Goal: Task Accomplishment & Management: Use online tool/utility

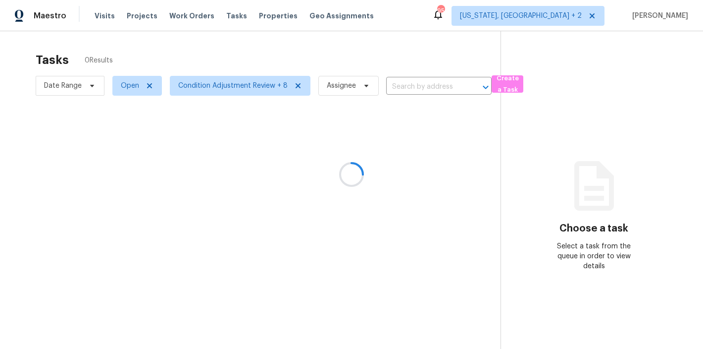
click at [223, 61] on div at bounding box center [351, 174] width 703 height 349
click at [406, 15] on div at bounding box center [351, 174] width 703 height 349
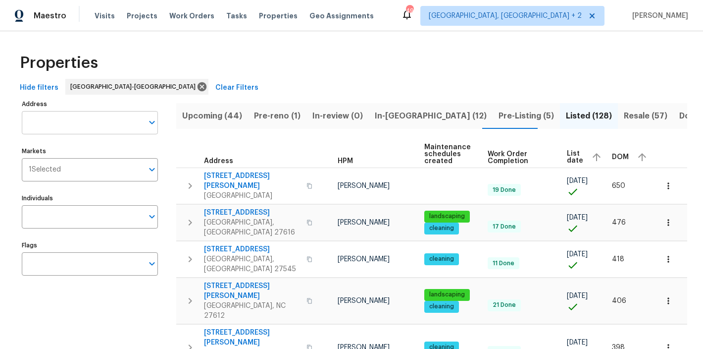
click at [89, 124] on input "Address" at bounding box center [82, 122] width 121 height 23
type input "declaration"
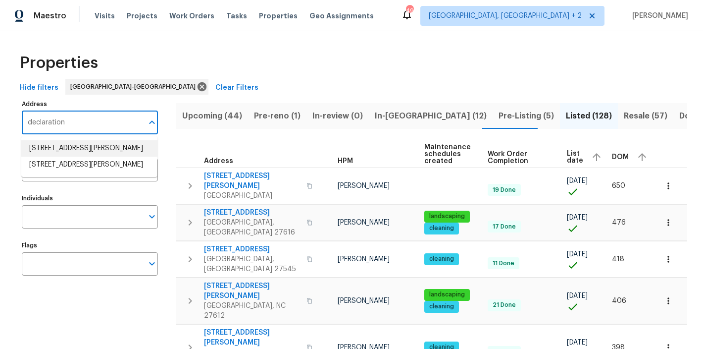
click at [70, 147] on li "2301 Declaration Dr Raleigh NC 27615" at bounding box center [89, 148] width 136 height 16
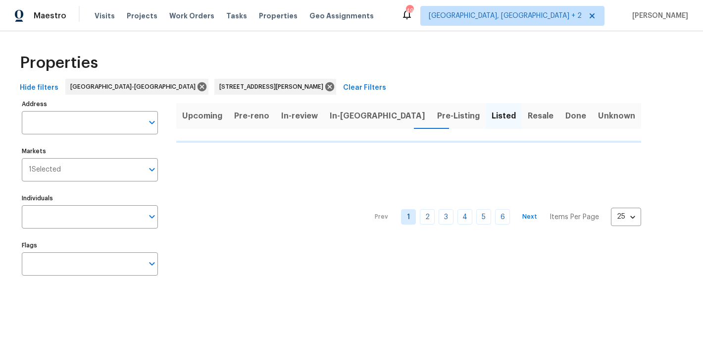
type input "2301 Declaration Dr Raleigh NC 27615"
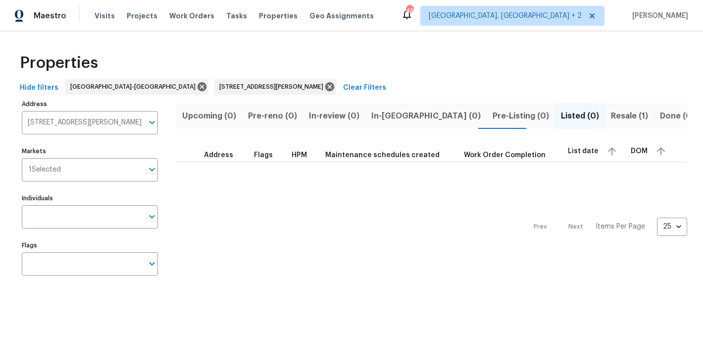
click at [611, 113] on span "Resale (1)" at bounding box center [629, 116] width 37 height 14
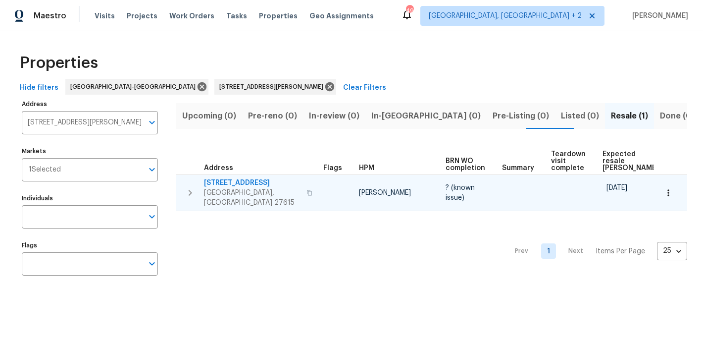
click at [198, 187] on button "button" at bounding box center [190, 193] width 20 height 30
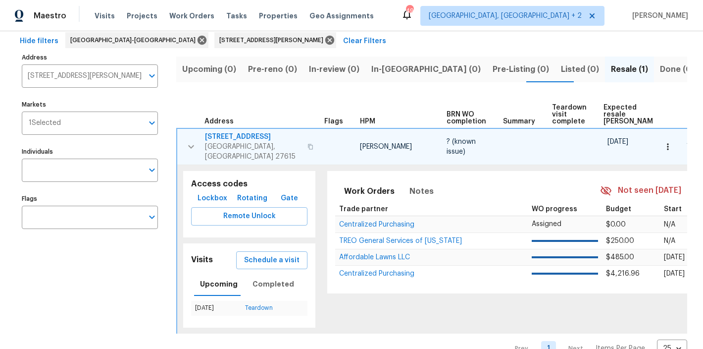
scroll to position [82, 0]
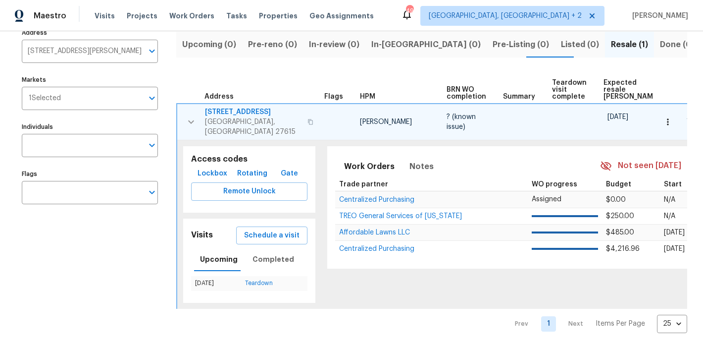
click at [219, 107] on span "2301 Declaration Dr" at bounding box center [253, 112] width 97 height 10
click at [298, 69] on th "Address" at bounding box center [249, 86] width 144 height 34
click at [189, 116] on icon "button" at bounding box center [191, 122] width 12 height 12
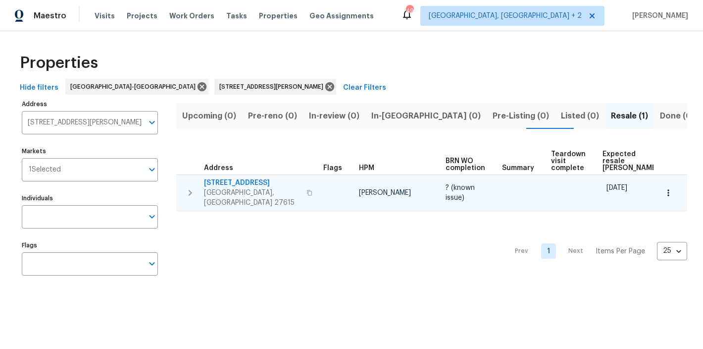
scroll to position [0, 0]
click at [344, 48] on div "Properties" at bounding box center [351, 63] width 671 height 32
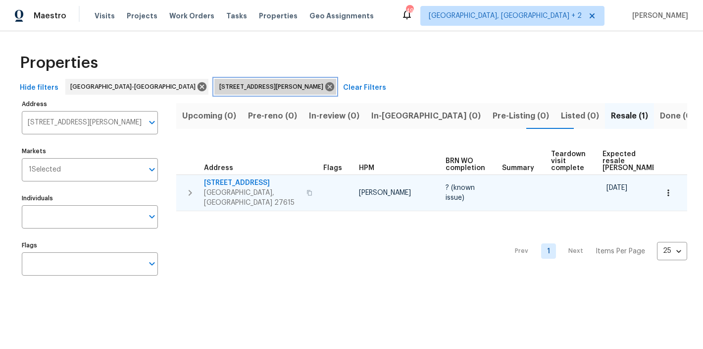
drag, startPoint x: 247, startPoint y: 86, endPoint x: 284, endPoint y: 47, distance: 53.6
click at [325, 86] on icon at bounding box center [329, 86] width 9 height 9
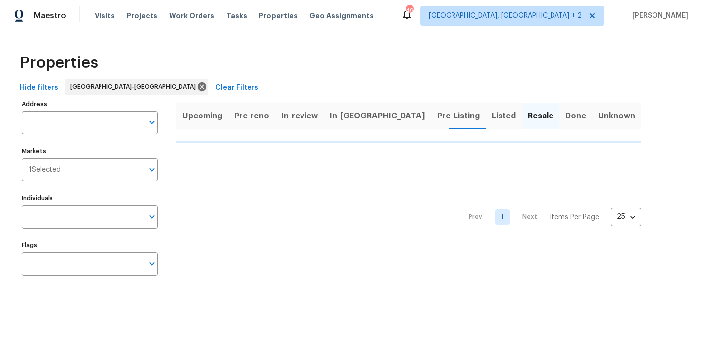
click at [407, 27] on div "Maestro Visits Projects Work Orders Tasks Properties Geo Assignments 49 Charles…" at bounding box center [351, 15] width 703 height 31
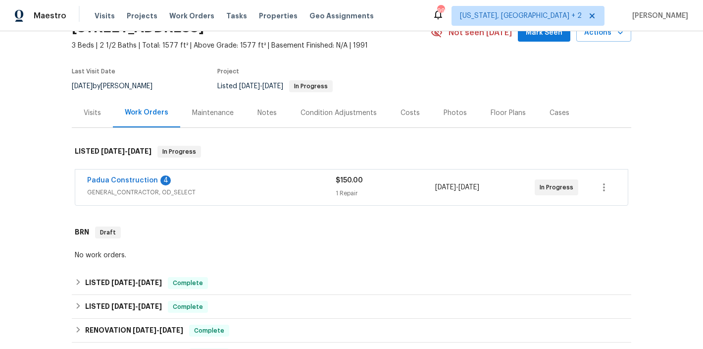
scroll to position [57, 0]
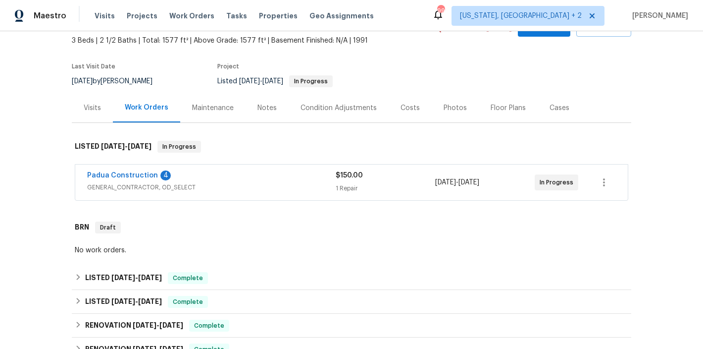
click at [117, 171] on span "Padua Construction" at bounding box center [122, 175] width 71 height 10
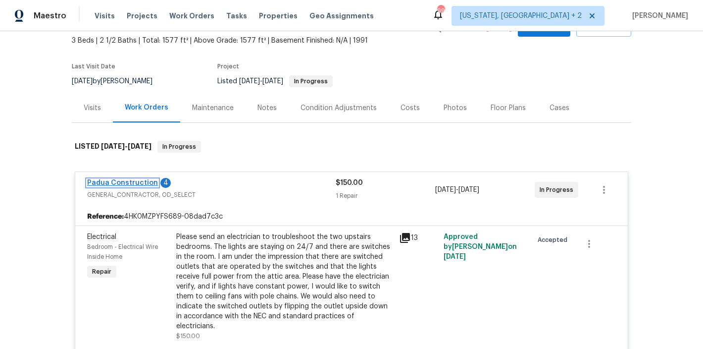
click at [117, 181] on link "Padua Construction" at bounding box center [122, 182] width 71 height 7
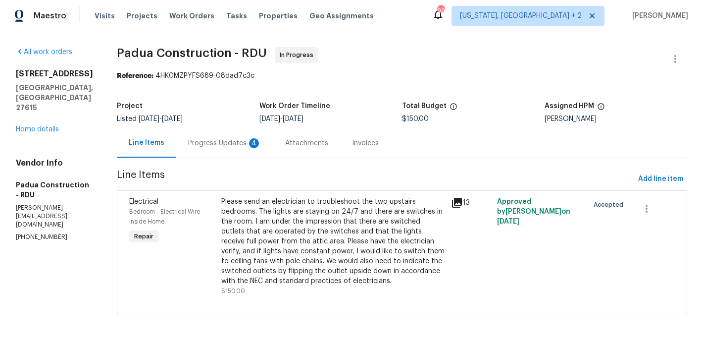
click at [179, 135] on div "Progress Updates 4" at bounding box center [224, 142] width 97 height 29
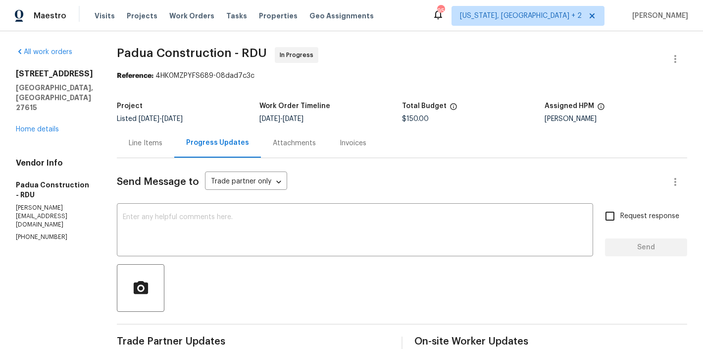
scroll to position [202, 0]
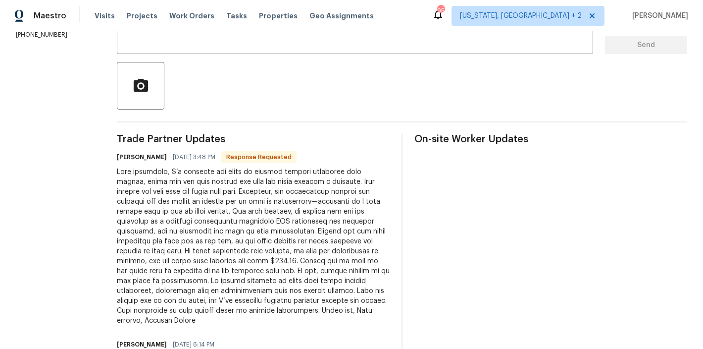
click at [239, 242] on div at bounding box center [253, 246] width 273 height 158
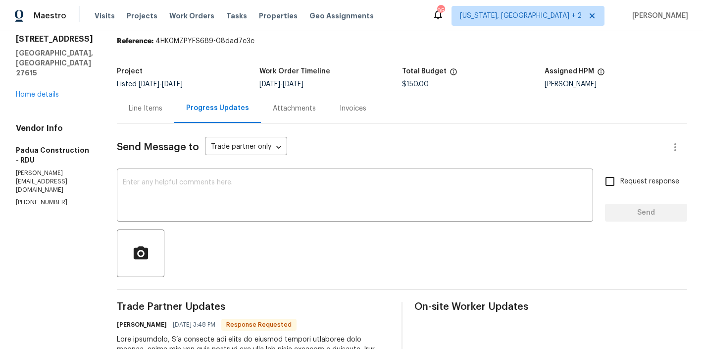
scroll to position [0, 0]
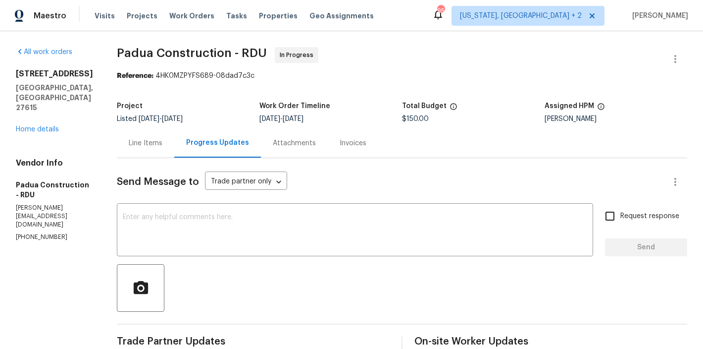
click at [409, 10] on div "Maestro Visits Projects Work Orders Tasks Properties Geo Assignments 95 Washing…" at bounding box center [351, 15] width 703 height 31
click at [67, 6] on div "Maestro Visits Projects Work Orders Tasks Properties Geo Assignments" at bounding box center [193, 16] width 386 height 20
click at [398, 18] on div "Maestro Visits Projects Work Orders Tasks Properties Geo Assignments 95 Washing…" at bounding box center [351, 15] width 703 height 31
click at [376, 62] on span "Padua Construction - RDU In Progress" at bounding box center [390, 59] width 547 height 24
click at [345, 100] on div "Project Listed 8/27/2025 - 9/3/2025 Work Order Timeline 8/27/2025 - 9/3/2025 To…" at bounding box center [402, 113] width 570 height 32
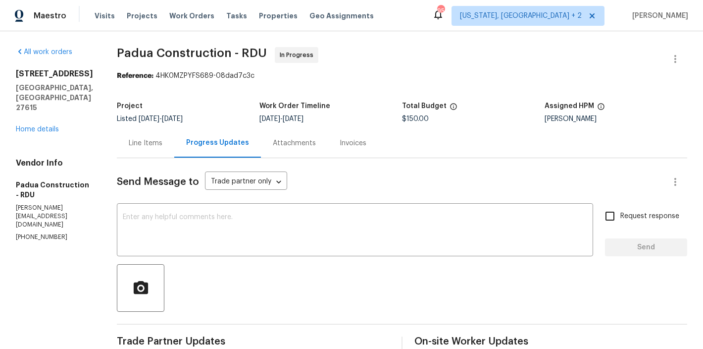
click at [474, 98] on div "Project Listed 8/27/2025 - 9/3/2025 Work Order Timeline 8/27/2025 - 9/3/2025 To…" at bounding box center [402, 113] width 570 height 32
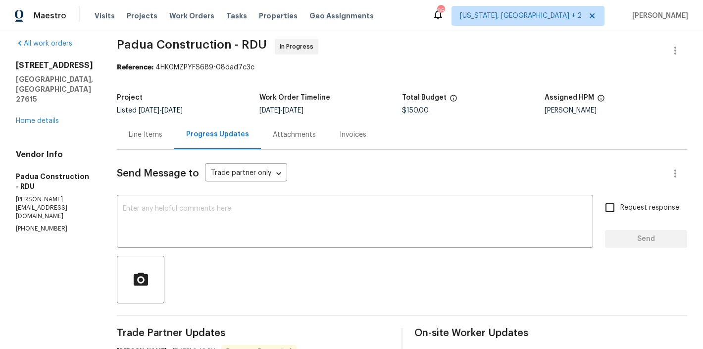
scroll to position [0, 0]
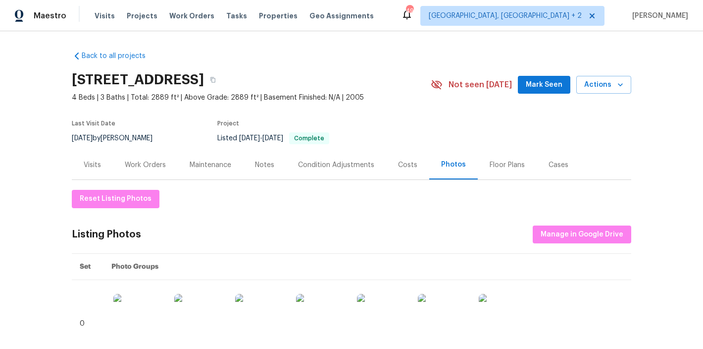
click at [28, 87] on div "Back to all projects [STREET_ADDRESS] 4 Beds | 3 Baths | Total: 2889 ft² | Abov…" at bounding box center [351, 189] width 703 height 317
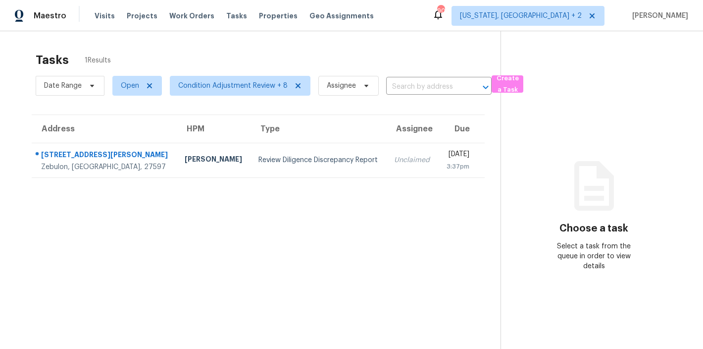
click at [204, 46] on div "Tasks 1 Results Date Range Open Condition Adjustment Review + 8 Assignee ​ Crea…" at bounding box center [351, 205] width 703 height 349
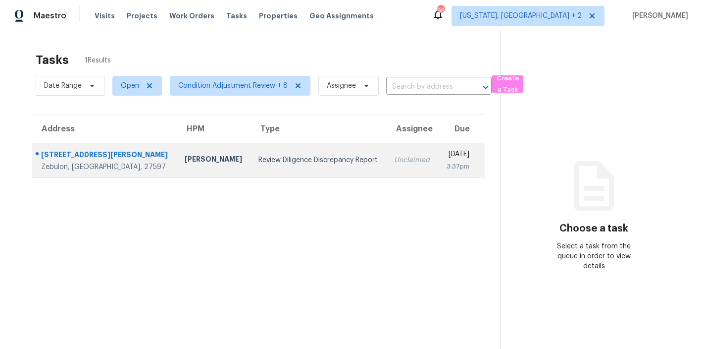
click at [386, 153] on td "Unclaimed" at bounding box center [412, 160] width 52 height 35
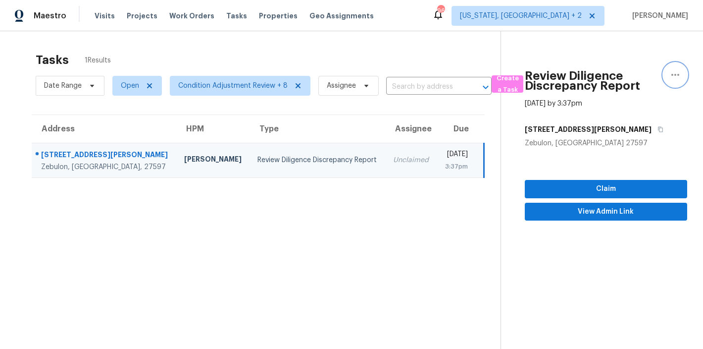
click at [669, 74] on icon "button" at bounding box center [675, 75] width 12 height 12
click at [596, 79] on div "Cancel this task" at bounding box center [611, 77] width 77 height 10
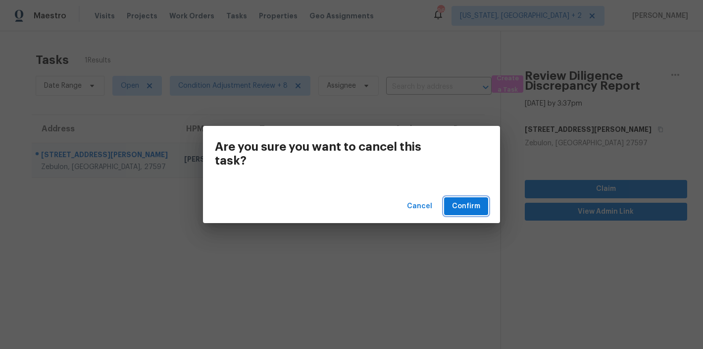
click at [473, 211] on span "Confirm" at bounding box center [466, 206] width 28 height 12
